Goal: Book appointment/travel/reservation

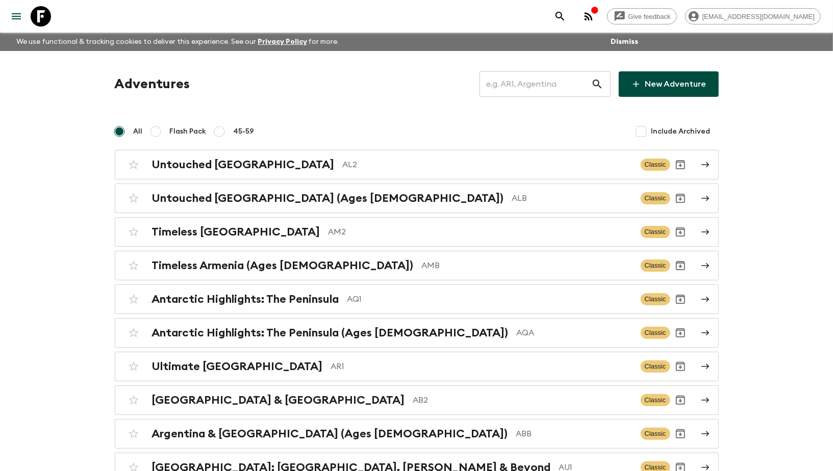
click at [550, 89] on input "text" at bounding box center [536, 84] width 112 height 29
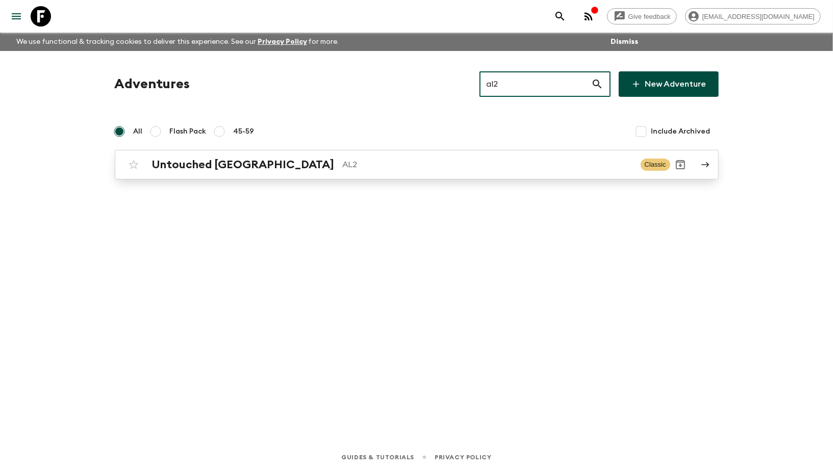
type input "al2"
click at [181, 152] on link "Untouched Albania AL2 Classic" at bounding box center [417, 165] width 604 height 30
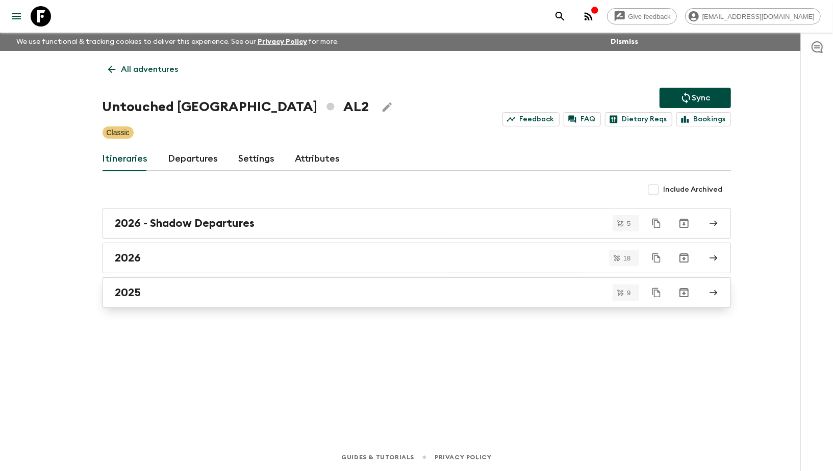
click at [169, 290] on div "2025" at bounding box center [407, 292] width 584 height 13
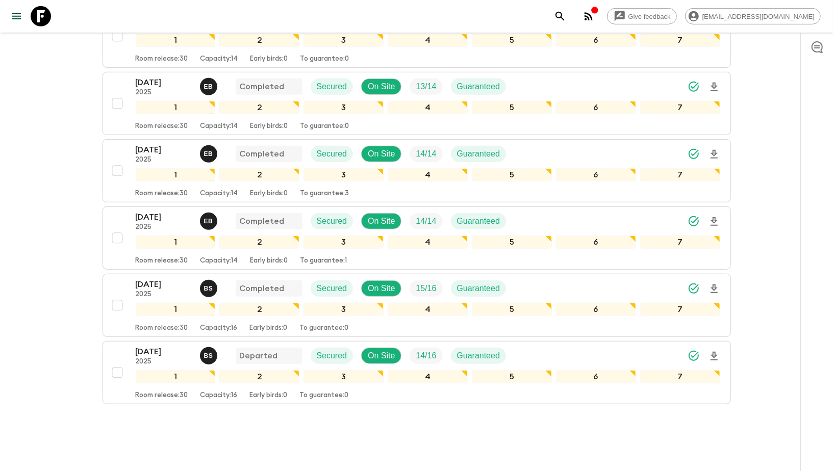
scroll to position [432, 0]
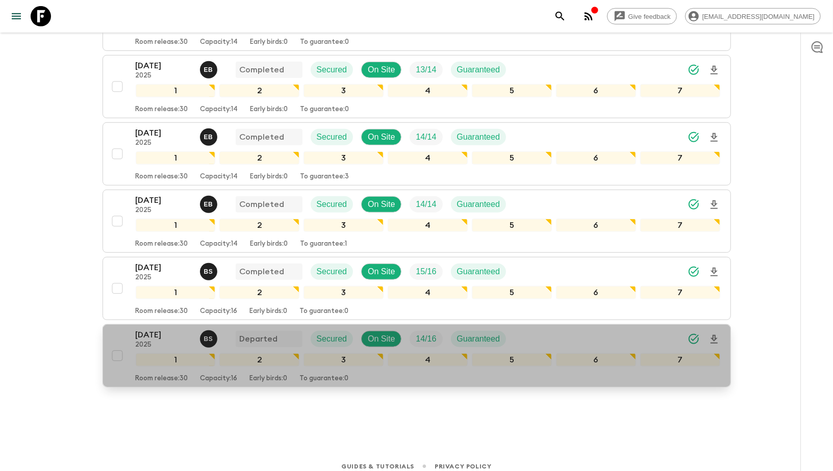
click at [163, 329] on p "[DATE]" at bounding box center [164, 335] width 56 height 12
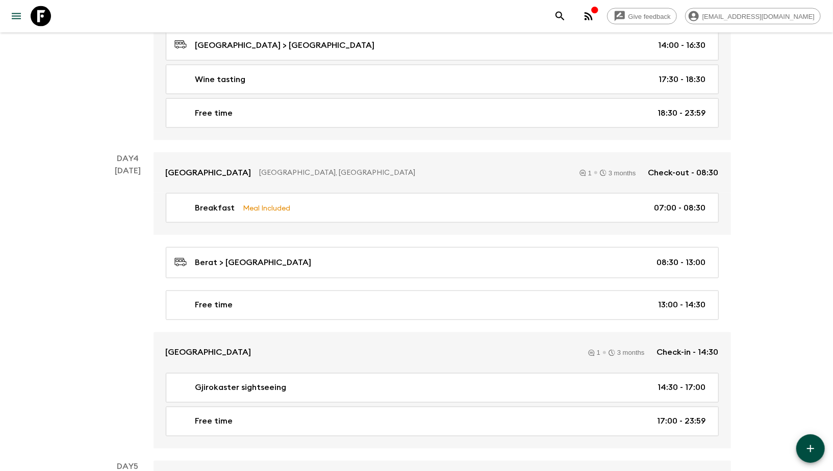
scroll to position [1010, 0]
